Goal: Navigation & Orientation: Find specific page/section

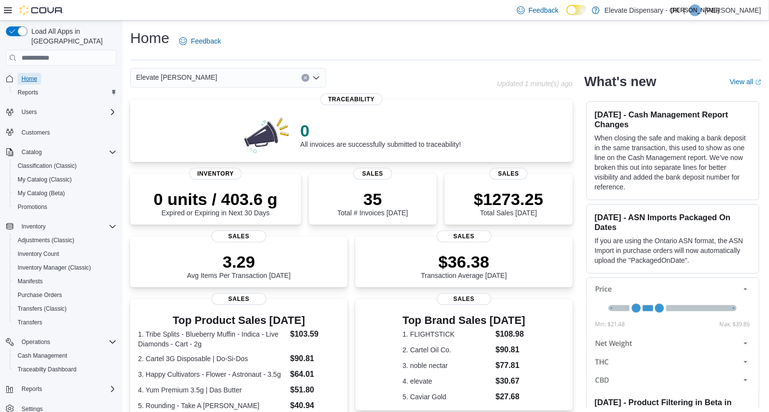
click at [32, 75] on span "Home" at bounding box center [30, 79] width 16 height 8
